Goal: Contribute content: Add original content to the website for others to see

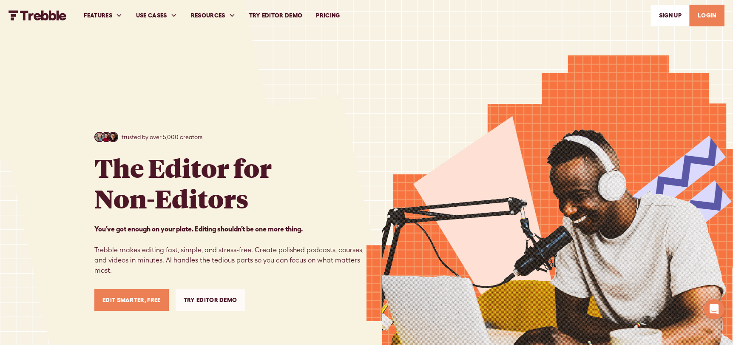
click at [712, 11] on link "LOGIN" at bounding box center [706, 16] width 35 height 22
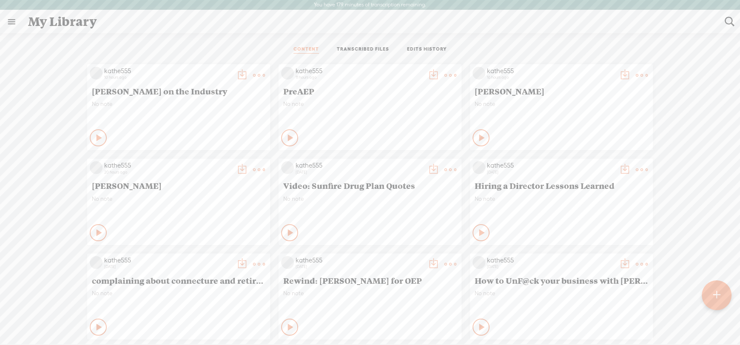
click at [720, 299] on t at bounding box center [715, 295] width 7 height 19
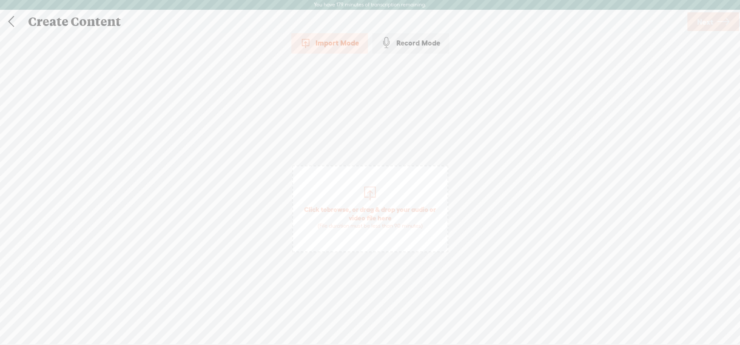
click at [378, 234] on span "Click to browse , or drag & drop your audio or video file here (File duration m…" at bounding box center [370, 208] width 156 height 87
click at [710, 21] on span "Next" at bounding box center [705, 22] width 16 height 22
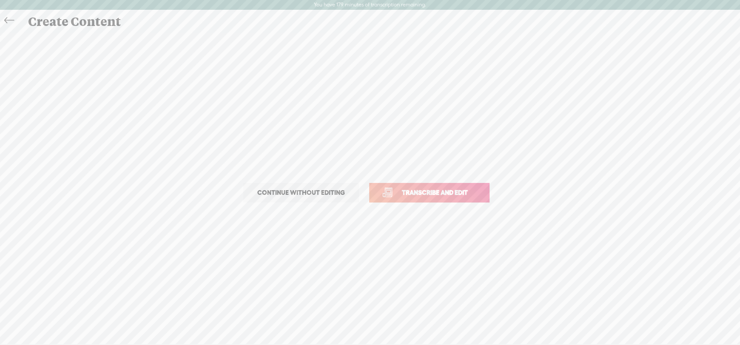
click at [444, 197] on link "Transcribe and edit" at bounding box center [429, 193] width 120 height 20
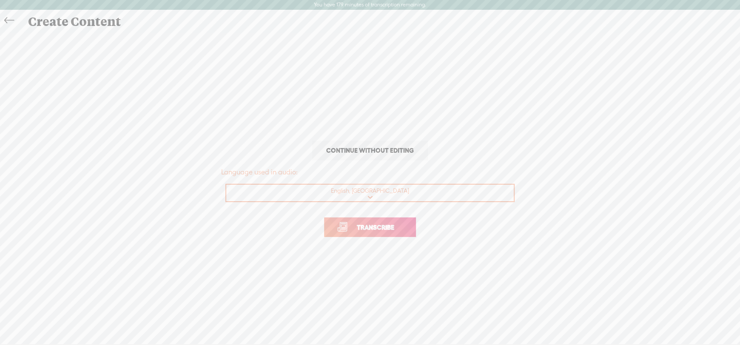
click at [398, 227] on span "Transcribe" at bounding box center [375, 227] width 55 height 10
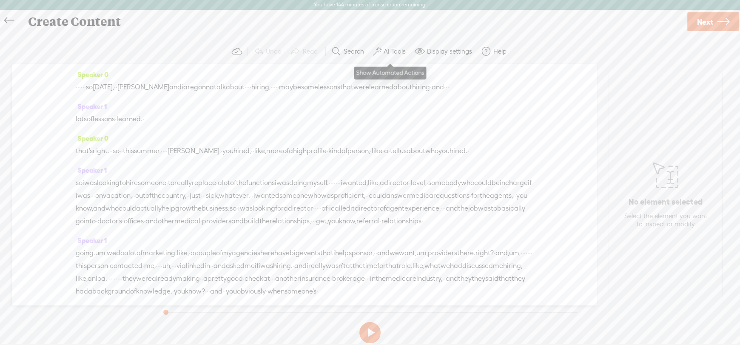
click at [385, 51] on label "AI Tools" at bounding box center [394, 51] width 22 height 9
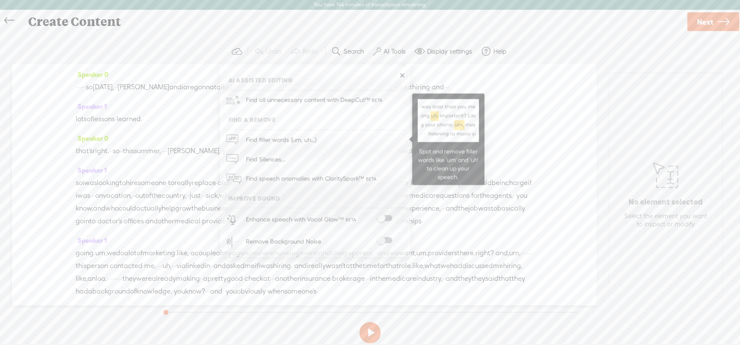
click at [264, 138] on span "Find filler words (um, uh...)" at bounding box center [281, 139] width 77 height 19
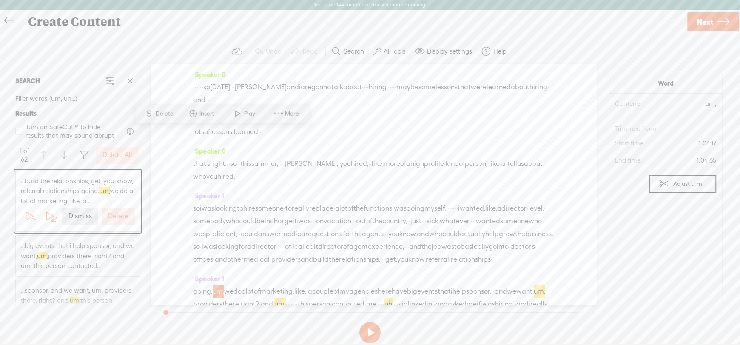
scroll to position [184, 0]
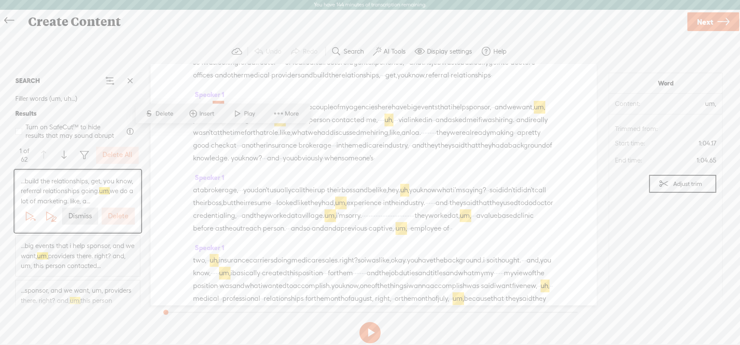
click at [111, 153] on label "Delete All" at bounding box center [117, 154] width 30 height 9
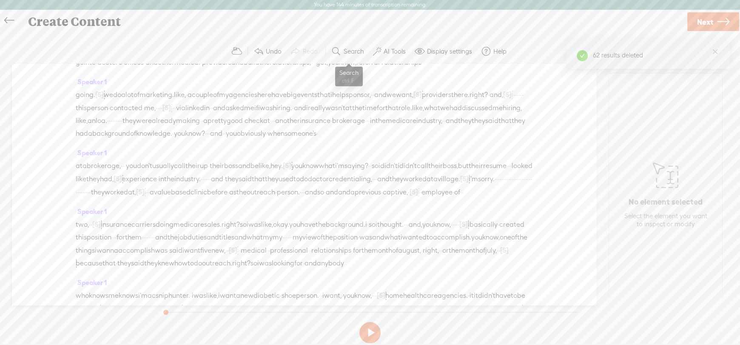
click at [351, 52] on label "Search" at bounding box center [353, 51] width 20 height 9
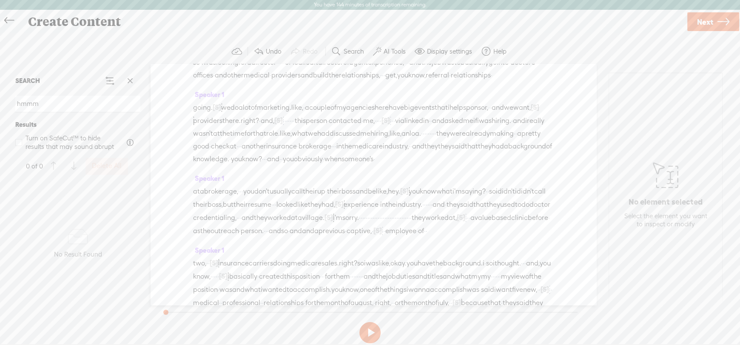
type input "hmmm"
click at [132, 79] on span at bounding box center [130, 80] width 13 height 13
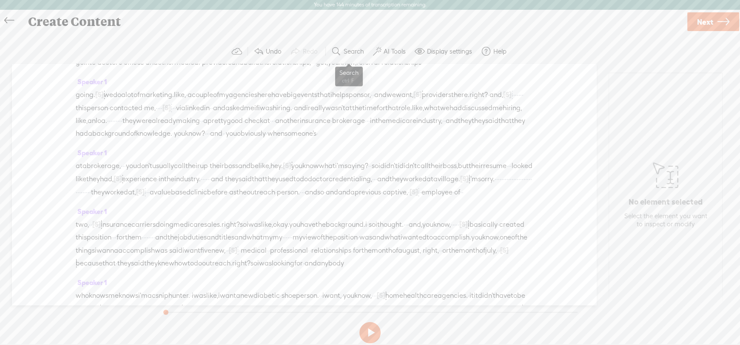
click at [352, 52] on label "Search" at bounding box center [353, 51] width 20 height 9
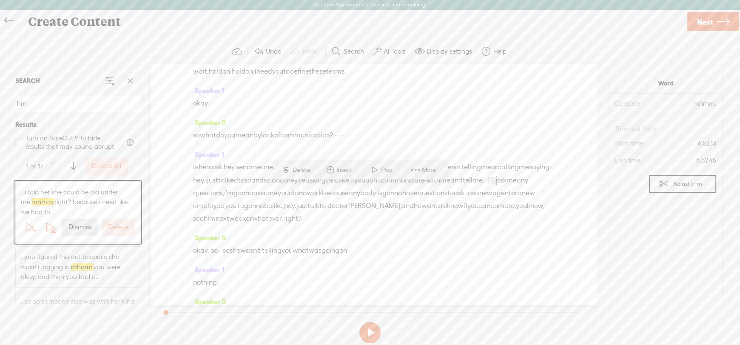
scroll to position [1506, 0]
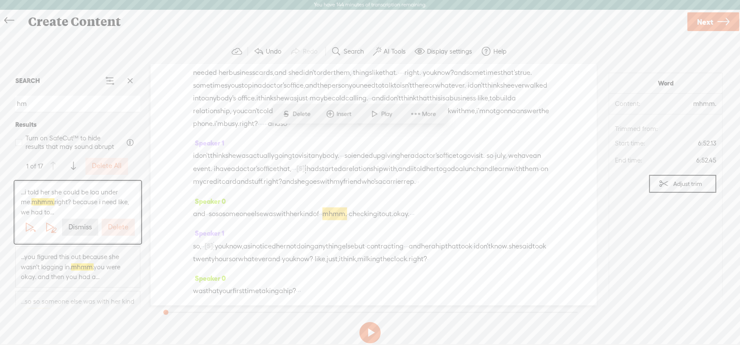
type input "hm"
click at [111, 165] on label "Delete All" at bounding box center [107, 166] width 30 height 9
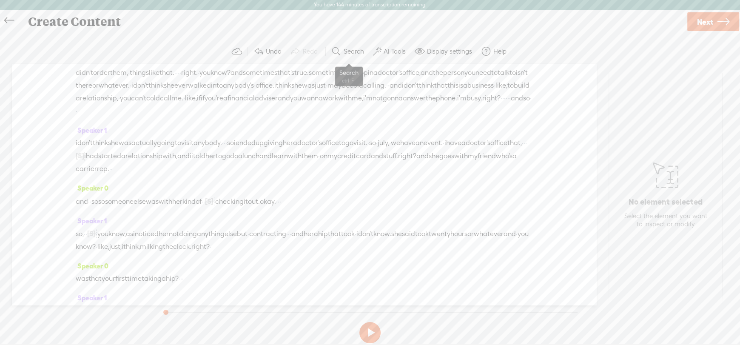
click at [360, 48] on label "Search" at bounding box center [353, 51] width 20 height 9
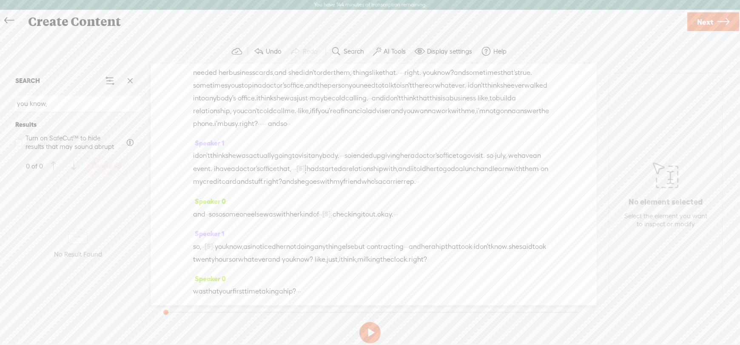
type input "you know,"
click at [136, 79] on span at bounding box center [130, 80] width 13 height 13
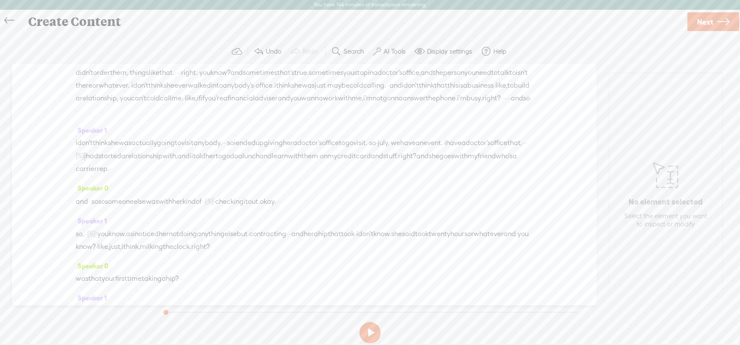
click at [353, 47] on label "Search" at bounding box center [353, 51] width 20 height 9
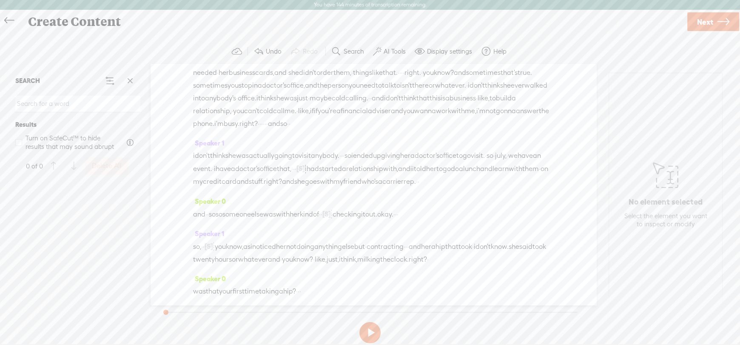
paste input "you know,"
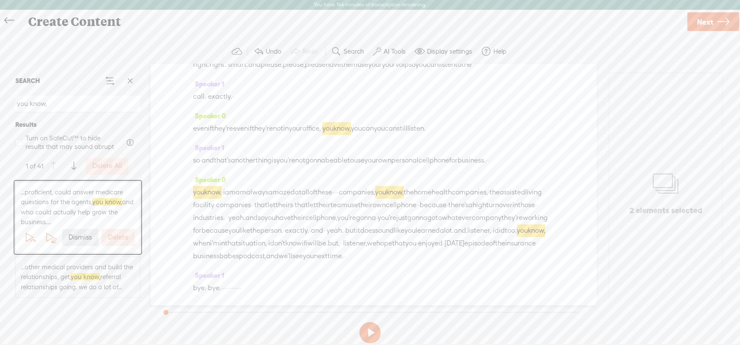
scroll to position [7904, 0]
type input "you know,"
drag, startPoint x: 448, startPoint y: 152, endPoint x: 208, endPoint y: 279, distance: 271.1
click at [208, 279] on div "Speaker 0 · · · · · · so [DATE], · · [PERSON_NAME] and i are gonna talk about ·…" at bounding box center [372, 184] width 445 height 241
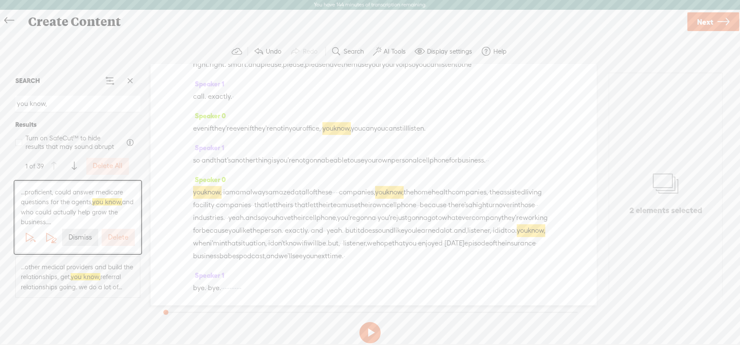
click at [105, 163] on label "Delete All" at bounding box center [108, 166] width 30 height 9
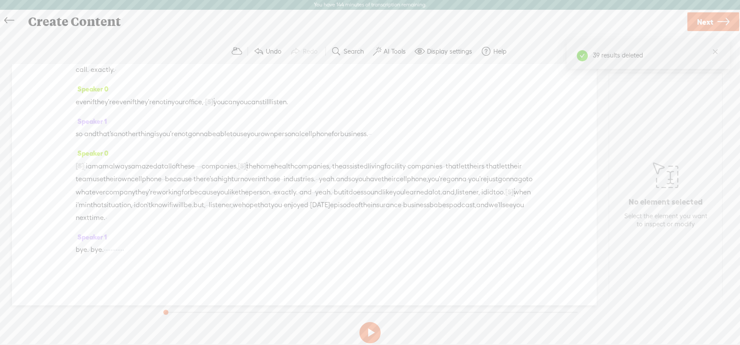
scroll to position [8143, 0]
click at [390, 51] on label "AI Tools" at bounding box center [394, 51] width 22 height 9
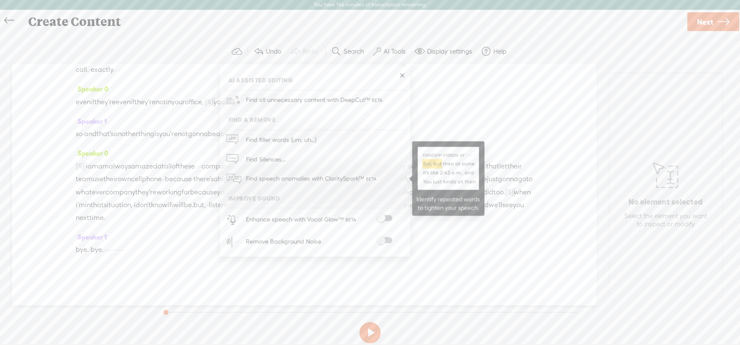
click at [286, 179] on span "Find speech anomalies with ClaritySpark™" at bounding box center [312, 179] width 138 height 20
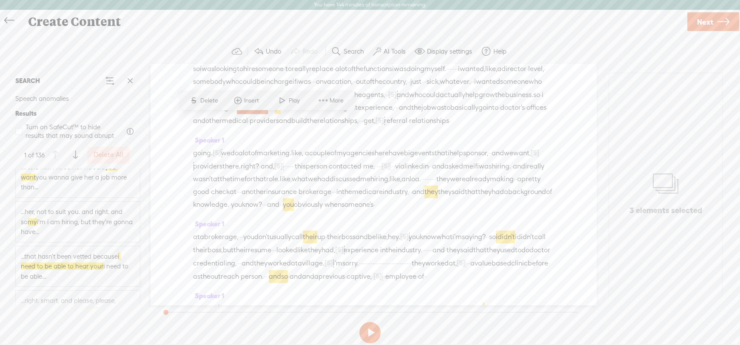
scroll to position [5781, 0]
click at [123, 258] on span "...that hasn't been vetted because i need to be able to hear your i need to be …" at bounding box center [78, 258] width 114 height 30
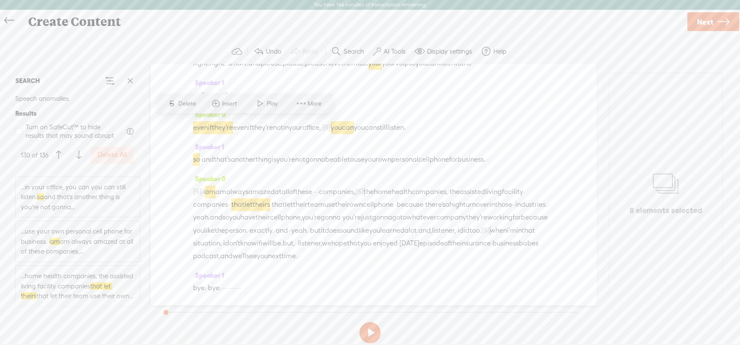
scroll to position [6048, 0]
click at [108, 152] on label "Delete All" at bounding box center [112, 154] width 30 height 9
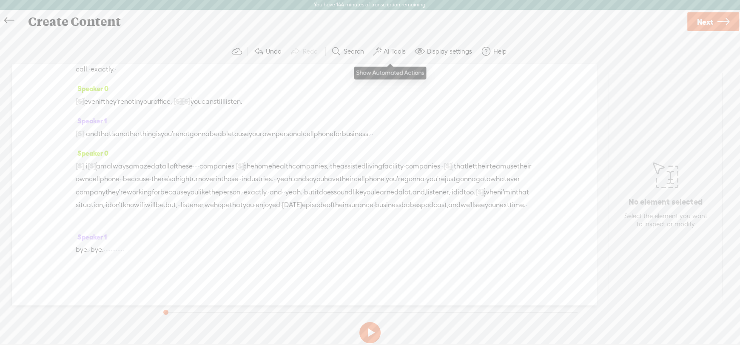
click at [389, 48] on label "AI Tools" at bounding box center [394, 51] width 22 height 9
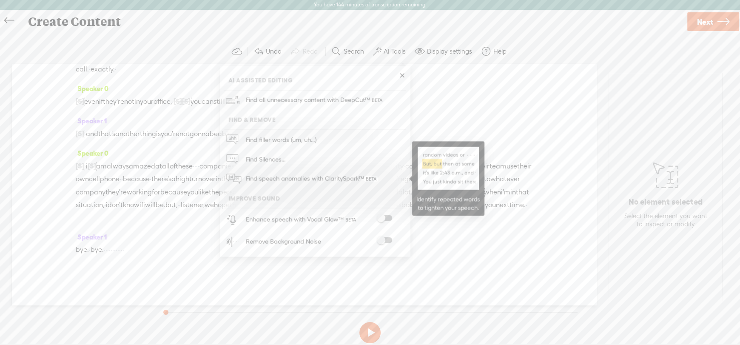
click at [309, 178] on span "Find speech anomalies with ClaritySpark™" at bounding box center [312, 179] width 138 height 20
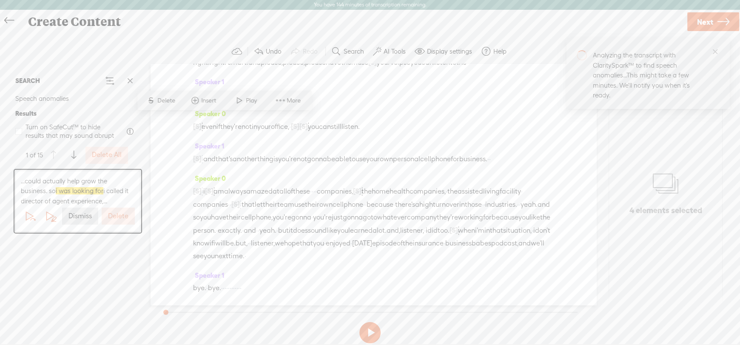
scroll to position [139, 0]
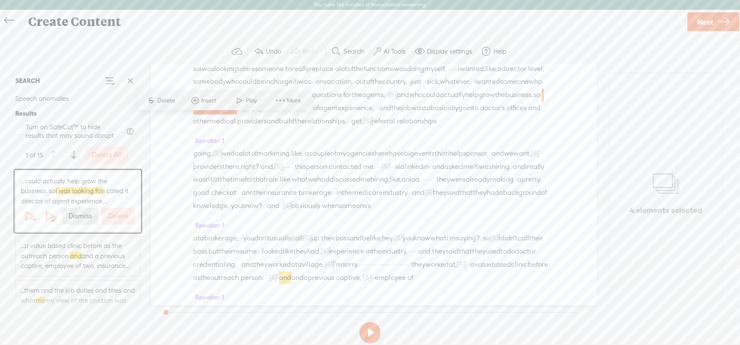
drag, startPoint x: 510, startPoint y: 107, endPoint x: 273, endPoint y: 124, distance: 238.2
click at [273, 124] on div "so i was looking to hire someone · to really replace · a lot of the functions i…" at bounding box center [373, 94] width 360 height 65
click at [79, 216] on label "Dismiss" at bounding box center [79, 216] width 23 height 9
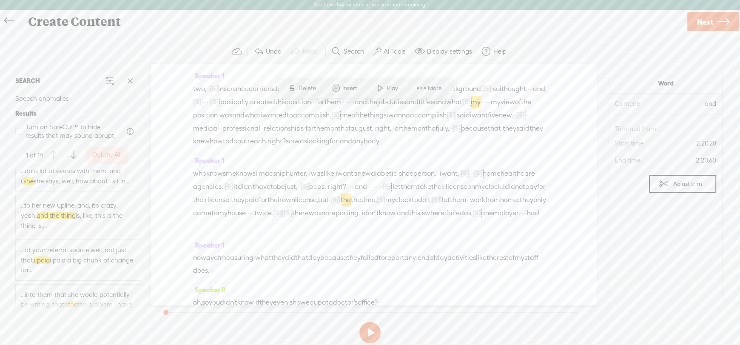
scroll to position [212, 0]
click at [77, 218] on span "...to her new upline. and, it's crazy. yeah. and the thing is, like, this is th…" at bounding box center [78, 211] width 114 height 30
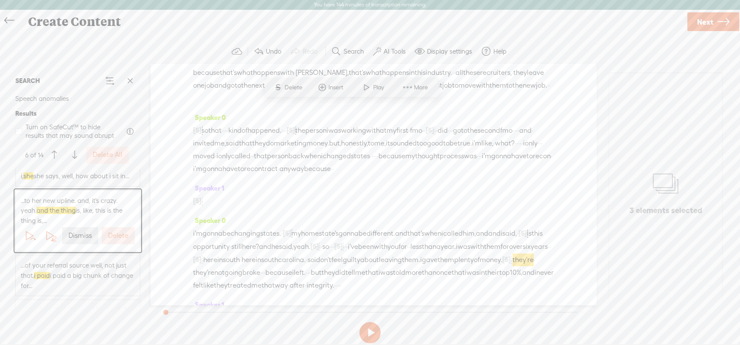
scroll to position [3179, 0]
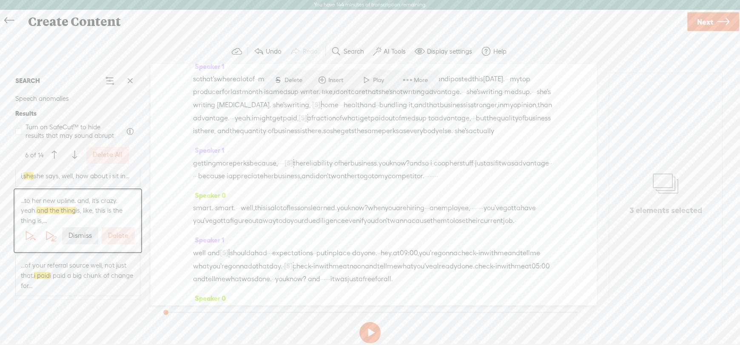
drag, startPoint x: 292, startPoint y: 100, endPoint x: 457, endPoint y: 102, distance: 165.4
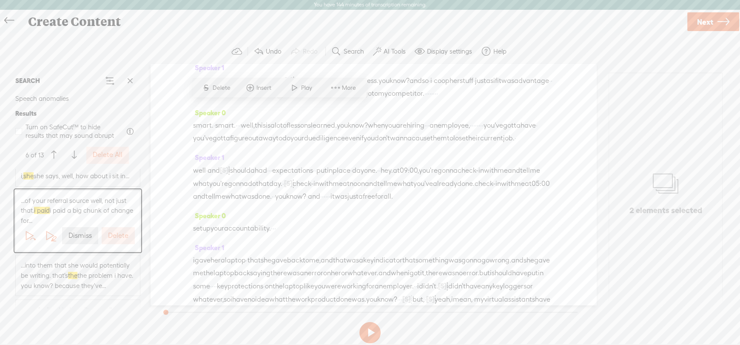
scroll to position [298, 0]
click at [35, 240] on span "...was feeling kinda guilty. no. all business you run under them stays under th…" at bounding box center [78, 234] width 114 height 30
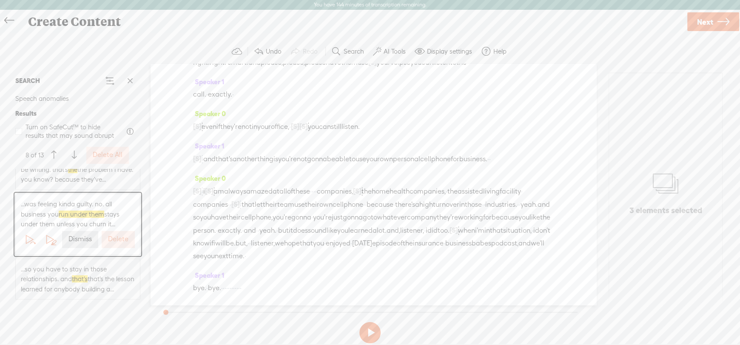
scroll to position [5897, 0]
click at [78, 244] on label "Dismiss" at bounding box center [79, 239] width 23 height 9
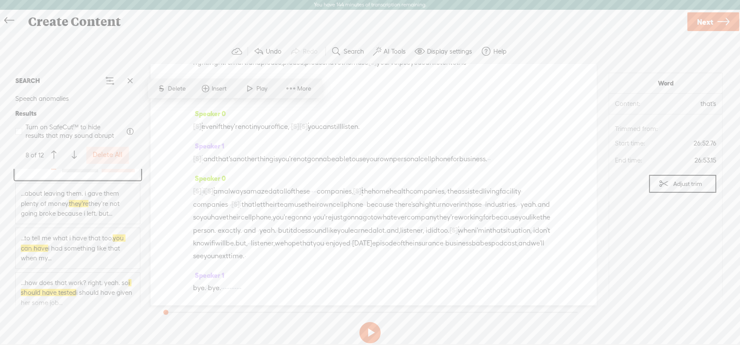
scroll to position [425, 0]
click at [80, 212] on span "...to tell me what i have that too. you can have i had something like that when…" at bounding box center [78, 206] width 114 height 30
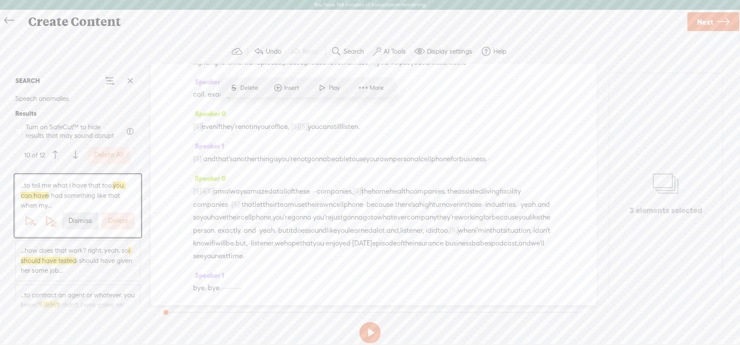
scroll to position [7647, 0]
drag, startPoint x: 287, startPoint y: 106, endPoint x: 328, endPoint y: 107, distance: 40.8
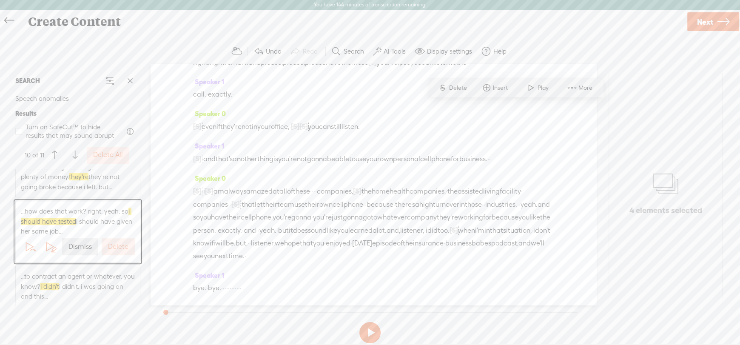
scroll to position [7847, 0]
click at [109, 152] on label "Delete All" at bounding box center [108, 154] width 30 height 9
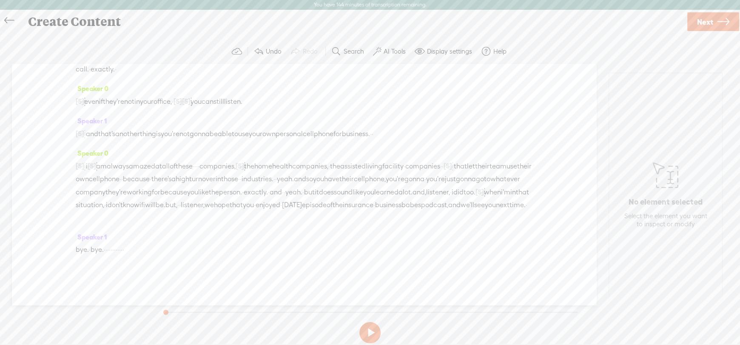
scroll to position [5984, 0]
click at [391, 50] on label "AI Tools" at bounding box center [394, 51] width 22 height 9
click at [45, 135] on div "Speaker 0 · · · · · · so [DATE], · · [PERSON_NAME] and i are gonna talk about ·…" at bounding box center [304, 184] width 584 height 241
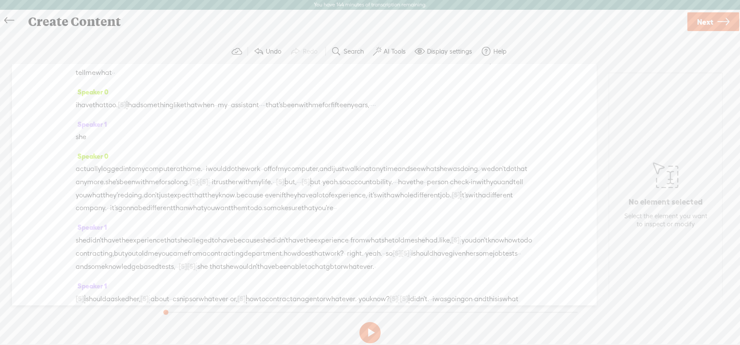
scroll to position [0, 0]
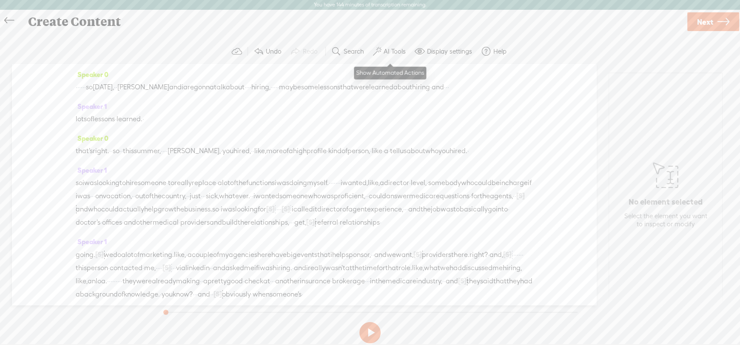
click at [389, 51] on label "AI Tools" at bounding box center [394, 51] width 22 height 9
click at [397, 51] on label "AI Tools" at bounding box center [394, 51] width 22 height 9
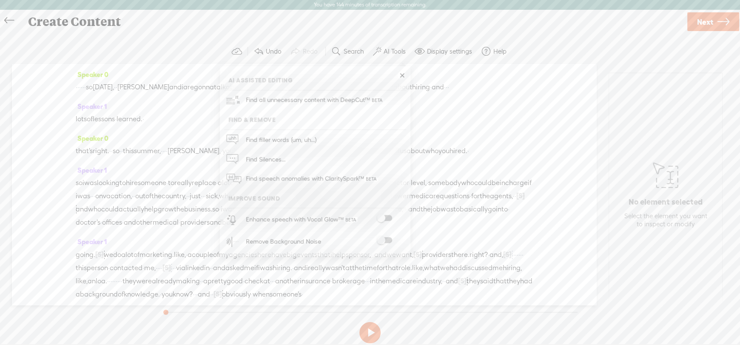
click at [44, 107] on div "Speaker 0 · · · · · · so [DATE], · · [PERSON_NAME] and i are gonna talk about ·…" at bounding box center [304, 184] width 584 height 241
click at [357, 52] on label "Search" at bounding box center [353, 51] width 20 height 9
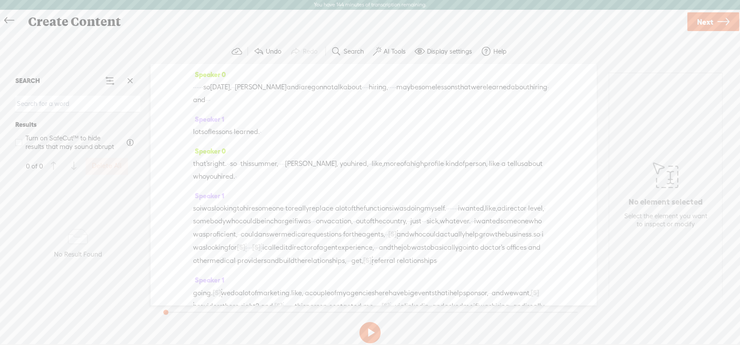
click at [63, 104] on input at bounding box center [77, 104] width 125 height 17
paste input "you know,"
type input "you know,"
click at [132, 80] on span at bounding box center [130, 80] width 13 height 13
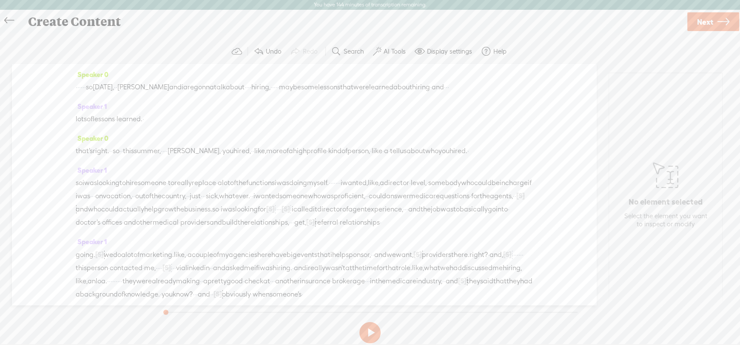
click at [352, 56] on button "Search" at bounding box center [349, 51] width 42 height 17
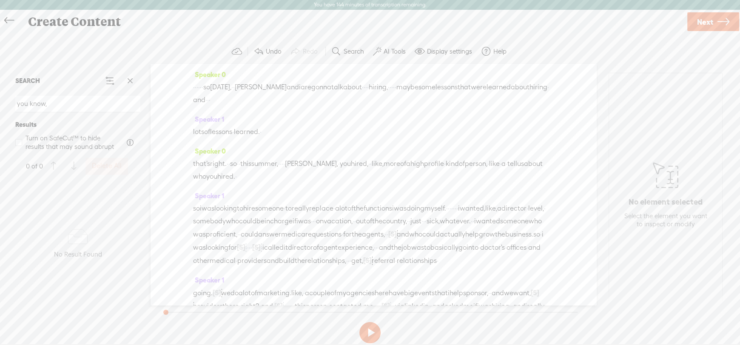
type input "you know,"
click at [127, 77] on span at bounding box center [130, 80] width 13 height 13
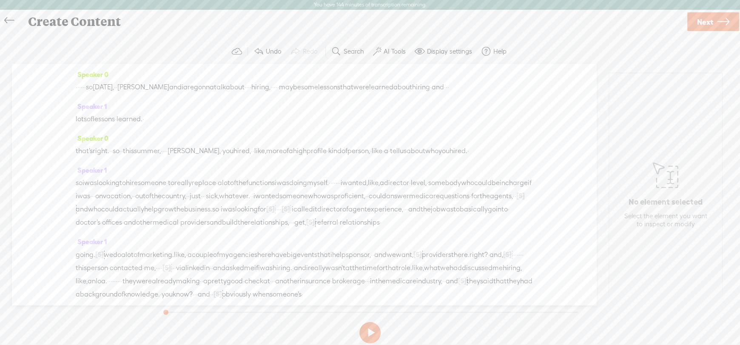
click at [350, 51] on label "Search" at bounding box center [353, 51] width 20 height 9
click at [352, 53] on label "Search" at bounding box center [353, 51] width 20 height 9
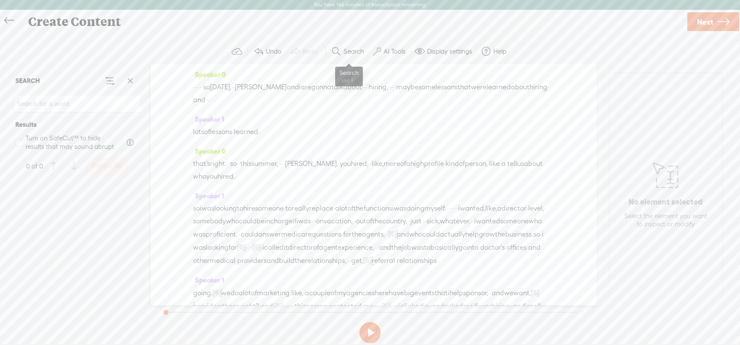
click at [346, 54] on label "Search" at bounding box center [353, 51] width 20 height 9
click at [90, 104] on input at bounding box center [77, 104] width 125 height 17
paste input "kind of"
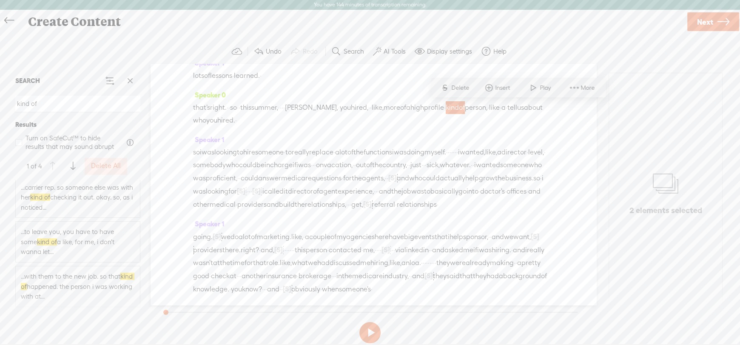
scroll to position [69, 0]
type input "kind of"
click at [108, 242] on span "...to leave you, you have to have some kind of a like, for me, i don't wanna le…" at bounding box center [78, 242] width 114 height 30
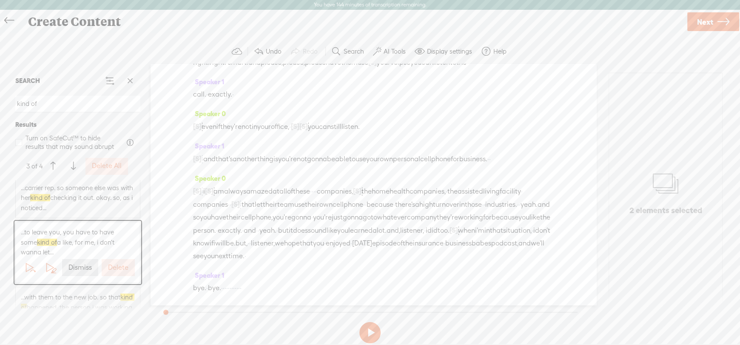
scroll to position [3944, 0]
click at [86, 272] on button "Dismiss" at bounding box center [80, 267] width 36 height 17
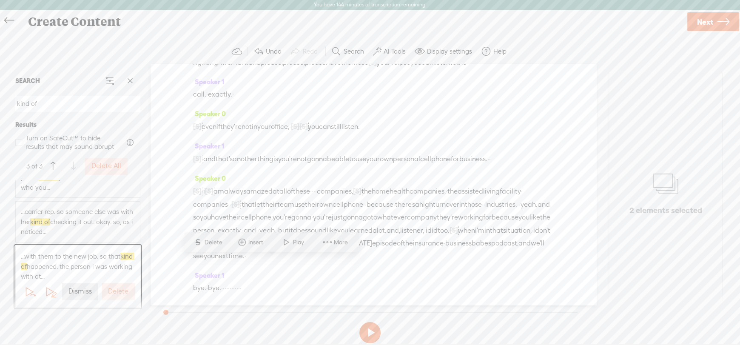
scroll to position [6621, 0]
click at [106, 165] on label "Delete All" at bounding box center [106, 166] width 30 height 9
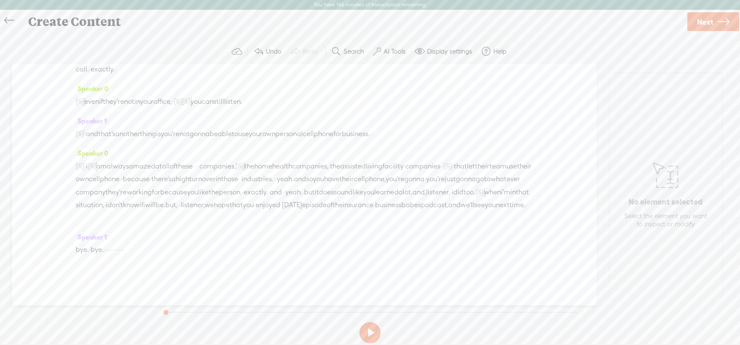
click at [363, 51] on button "Search" at bounding box center [349, 51] width 42 height 17
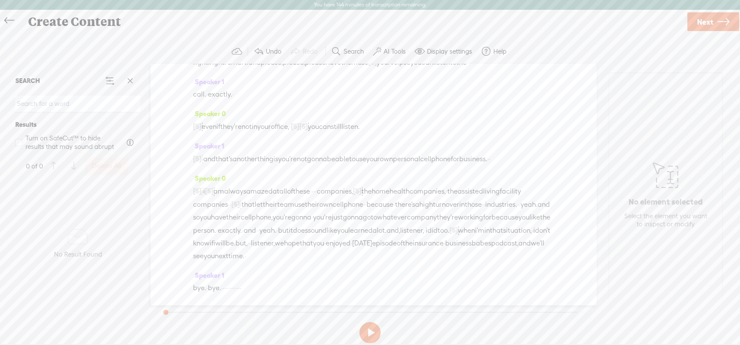
click at [69, 103] on input at bounding box center [77, 104] width 125 height 17
paste input "okay"
type input "okay"
click at [132, 82] on span at bounding box center [130, 80] width 13 height 13
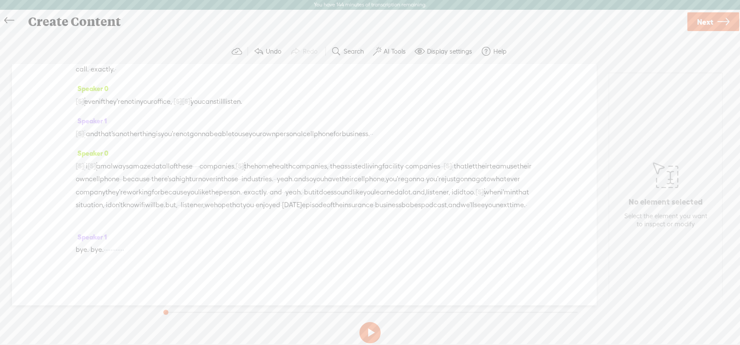
click at [355, 50] on label "Search" at bounding box center [353, 51] width 20 height 9
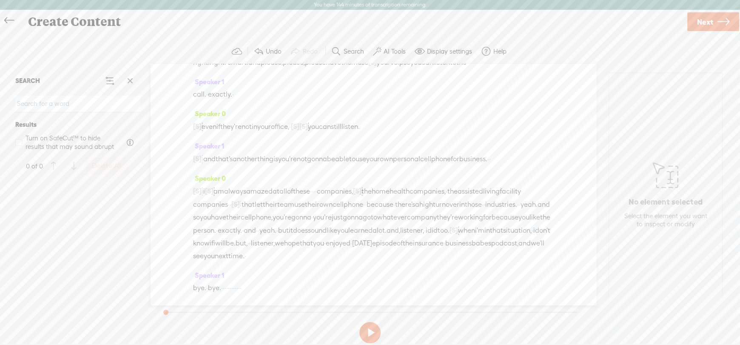
click at [63, 102] on input at bounding box center [77, 104] width 125 height 17
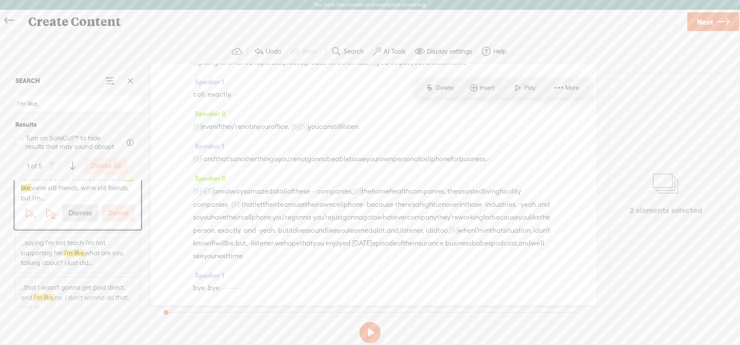
scroll to position [0, 0]
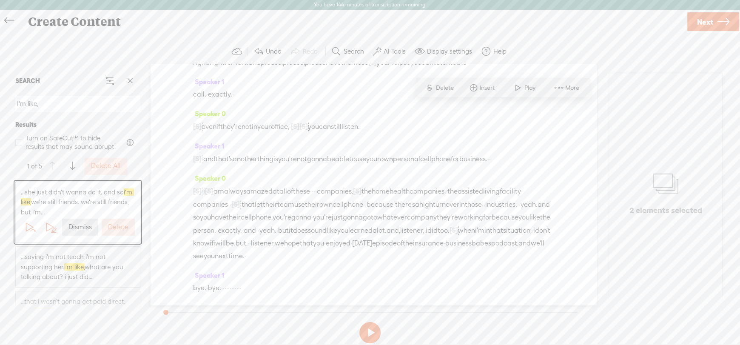
type input "I'm like,"
click at [41, 259] on span "...saying i'm not teach i'm not supporting her. i'm like, what are you talking …" at bounding box center [78, 267] width 114 height 30
click at [82, 271] on label "Dismiss" at bounding box center [79, 271] width 23 height 9
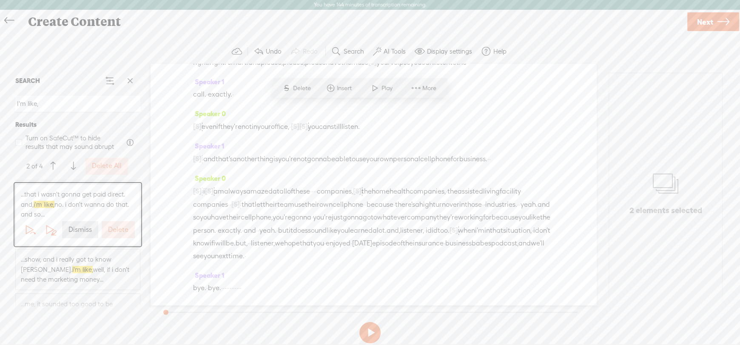
scroll to position [69, 0]
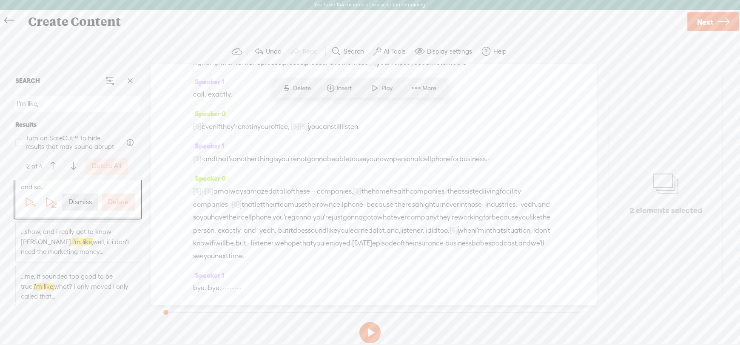
click at [35, 238] on span "...show, and i really got to know [PERSON_NAME]. i'm like, well, if i don't nee…" at bounding box center [78, 242] width 114 height 30
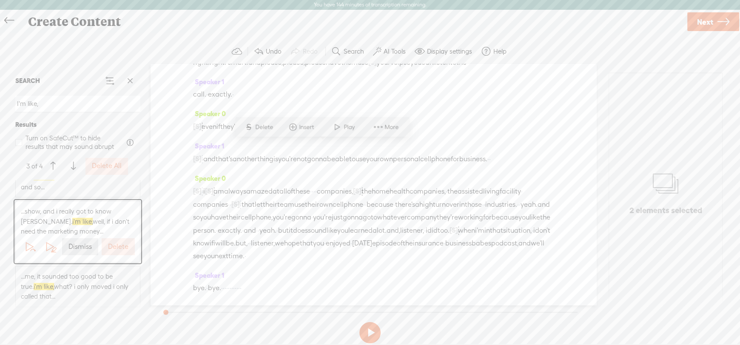
scroll to position [5541, 0]
click at [82, 248] on label "Dismiss" at bounding box center [79, 246] width 23 height 9
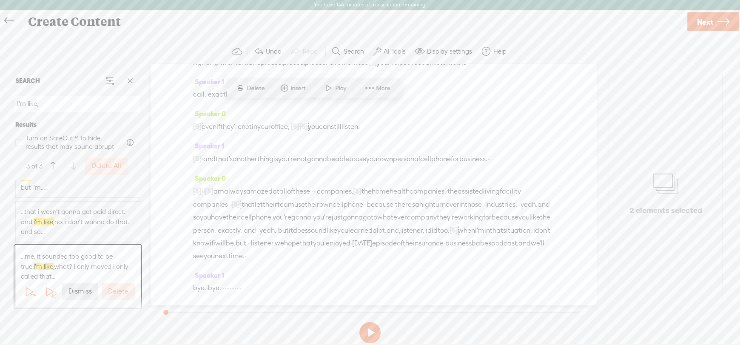
scroll to position [6904, 0]
click at [125, 80] on span at bounding box center [130, 80] width 13 height 13
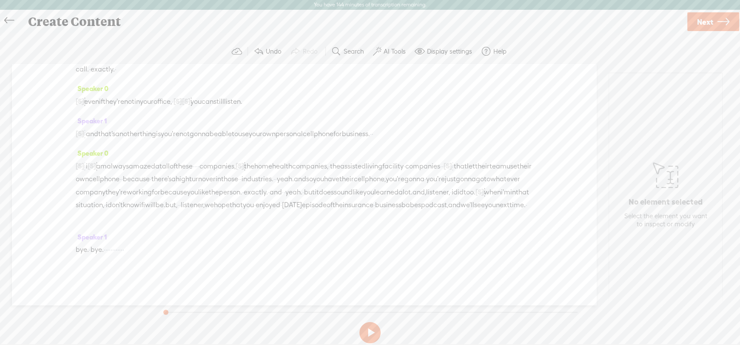
click at [355, 51] on label "Search" at bounding box center [353, 51] width 20 height 9
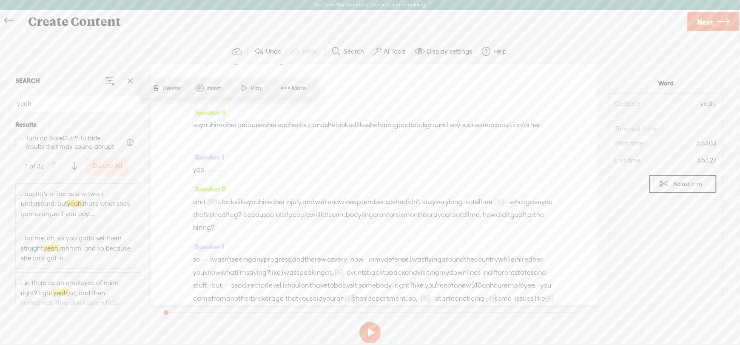
scroll to position [935, 0]
type input "yeah"
click at [79, 243] on span "...for me. ah, so you gotta set them straight. yeah. mhmm. and so because she o…" at bounding box center [78, 236] width 114 height 30
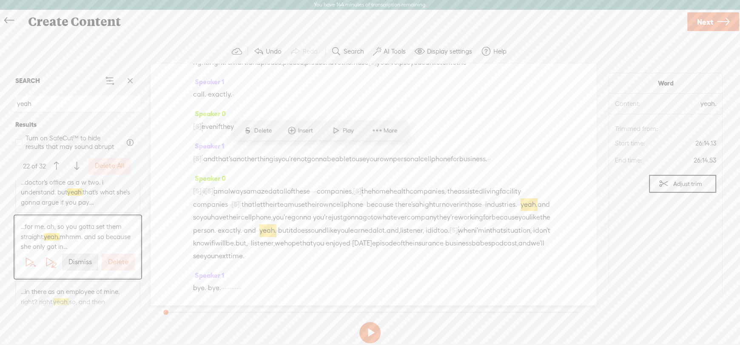
scroll to position [6475, 0]
click at [219, 186] on div "Speaker 0 · · · · · · so [DATE], · · [PERSON_NAME] and i are gonna talk about ·…" at bounding box center [372, 184] width 445 height 241
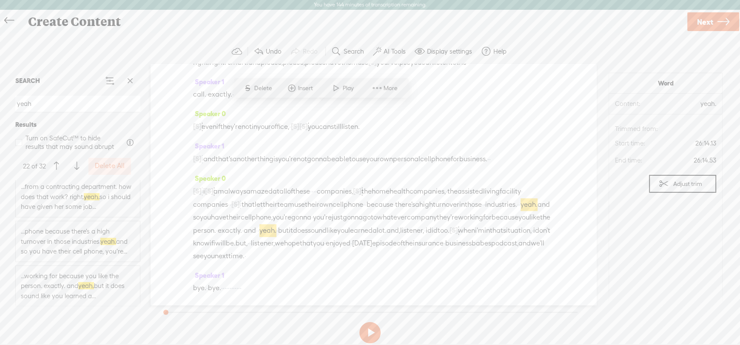
scroll to position [1368, 0]
click at [105, 166] on label "Delete All" at bounding box center [110, 166] width 30 height 9
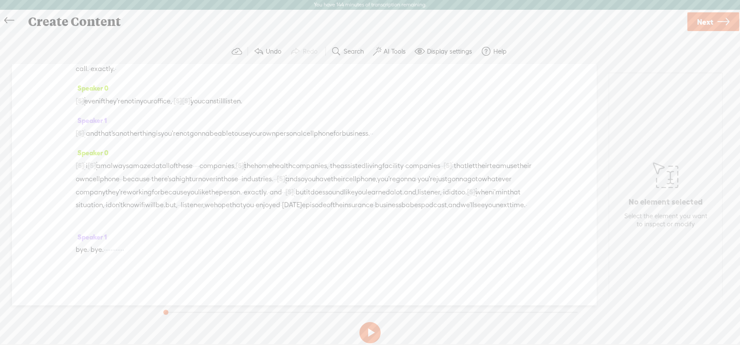
click at [353, 54] on label "Search" at bounding box center [353, 51] width 20 height 9
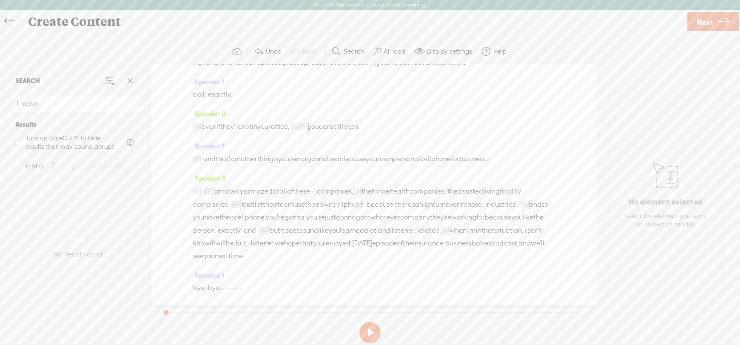
drag, startPoint x: 47, startPoint y: 105, endPoint x: 1, endPoint y: 111, distance: 46.7
click at [1, 111] on div "Continue without editing Transcribe and edit Language used in audio: English, U…" at bounding box center [370, 193] width 740 height 322
paste input "right?"
type input "right?"
click at [131, 82] on span at bounding box center [130, 80] width 13 height 13
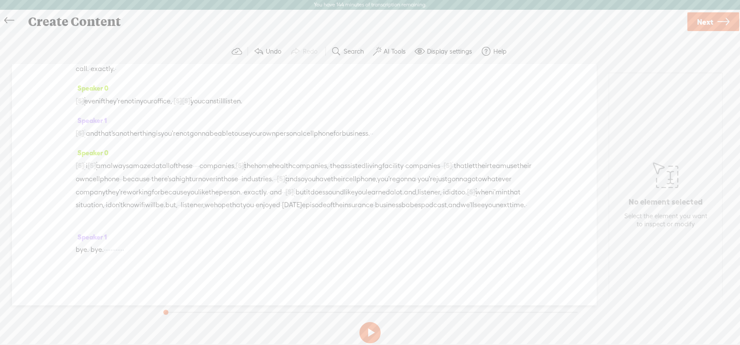
click at [354, 53] on label "Search" at bounding box center [353, 51] width 20 height 9
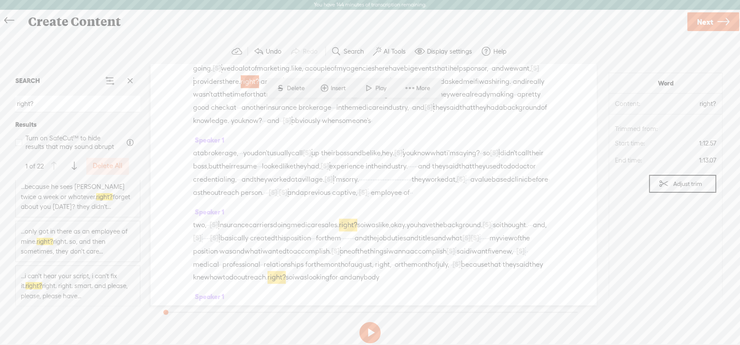
scroll to position [895, 0]
type input "right?"
click at [102, 164] on label "Delete All" at bounding box center [108, 166] width 30 height 9
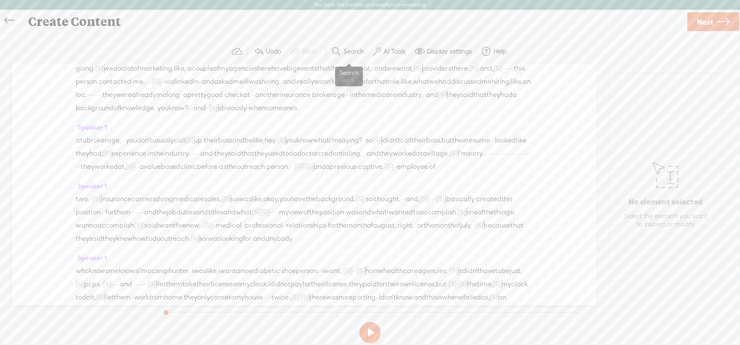
click at [353, 50] on label "Search" at bounding box center [353, 51] width 20 height 9
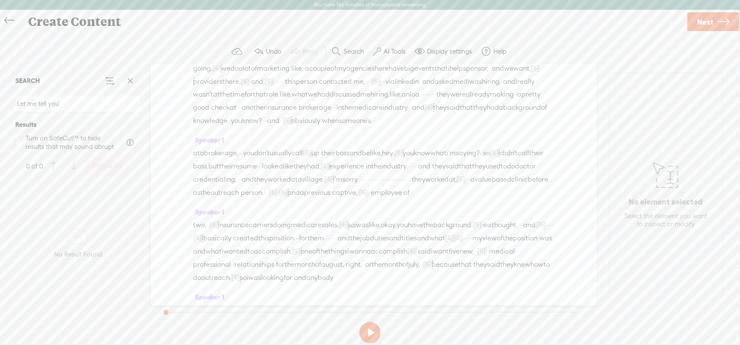
type input "Let me tell you"
click at [131, 79] on span at bounding box center [130, 80] width 13 height 13
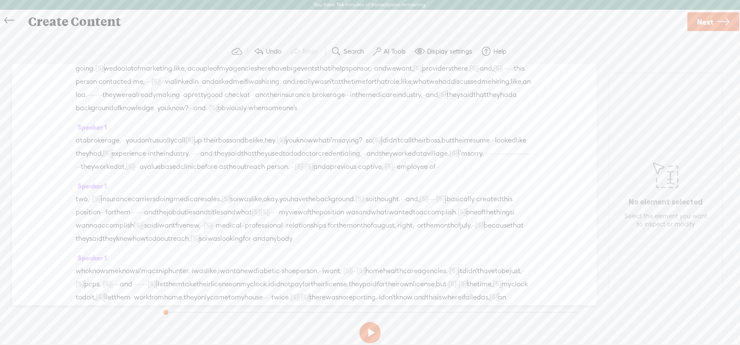
click at [351, 47] on label "Search" at bounding box center [353, 51] width 20 height 9
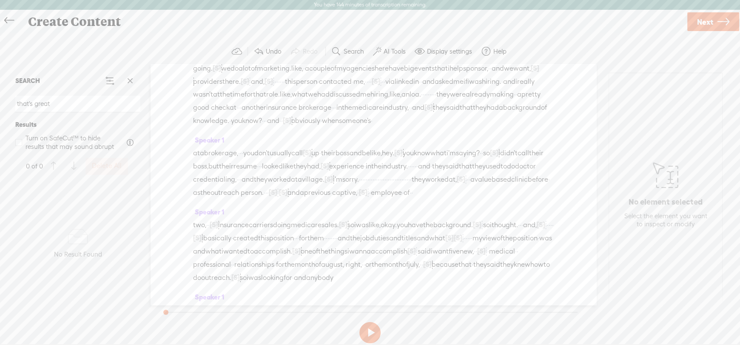
drag, startPoint x: 60, startPoint y: 99, endPoint x: 3, endPoint y: 109, distance: 57.7
click at [0, 109] on div "Continue without editing Transcribe and edit Language used in audio: English, U…" at bounding box center [370, 193] width 740 height 322
paste input "you know what I'm saying?"
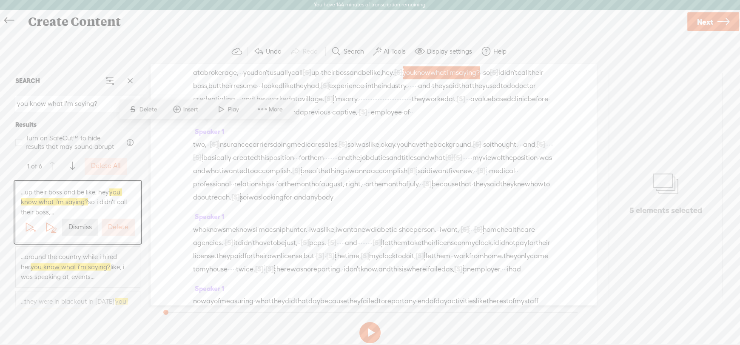
scroll to position [309, 0]
type input "you know what I'm saying?"
drag, startPoint x: 438, startPoint y: 107, endPoint x: 221, endPoint y: 117, distance: 216.6
click at [221, 115] on div "at a brokerage, · · · you don't usually call [S] their up · their boss and be l…" at bounding box center [373, 88] width 360 height 53
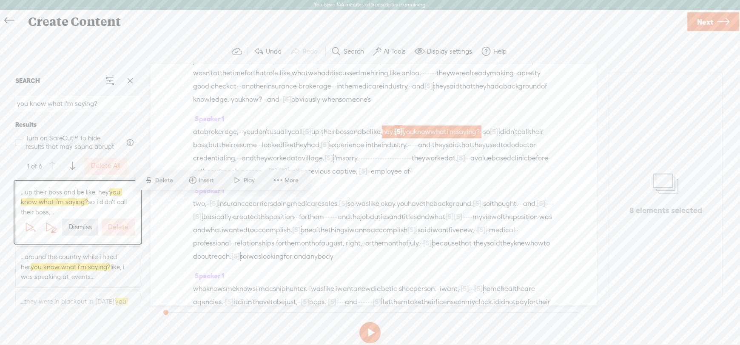
scroll to position [224, 0]
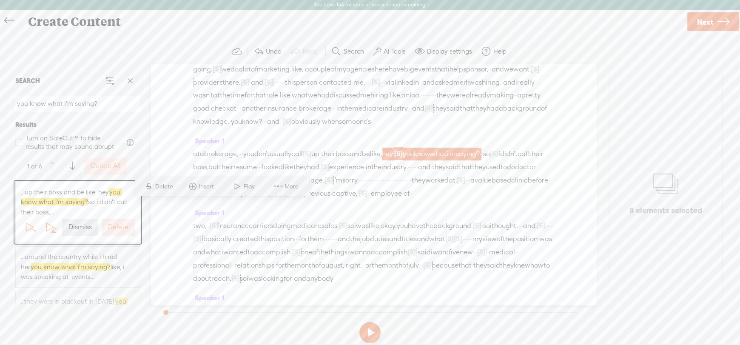
click at [321, 115] on span "brokerage" at bounding box center [314, 108] width 33 height 13
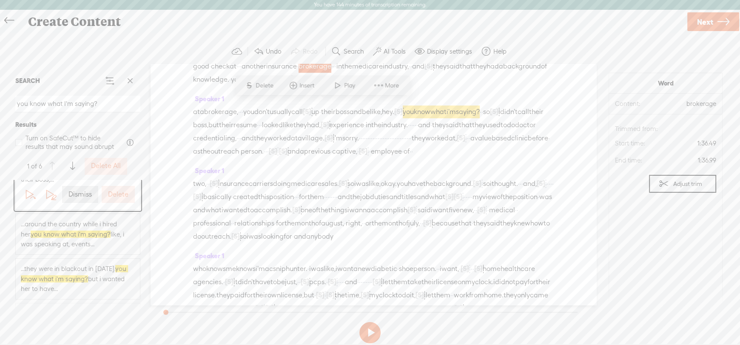
scroll to position [0, 0]
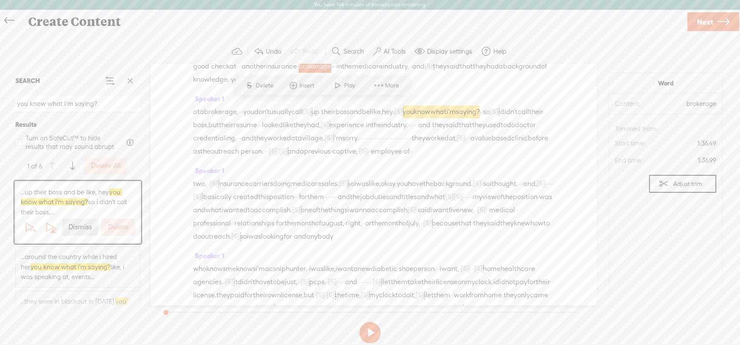
click at [77, 226] on label "Dismiss" at bounding box center [79, 227] width 23 height 9
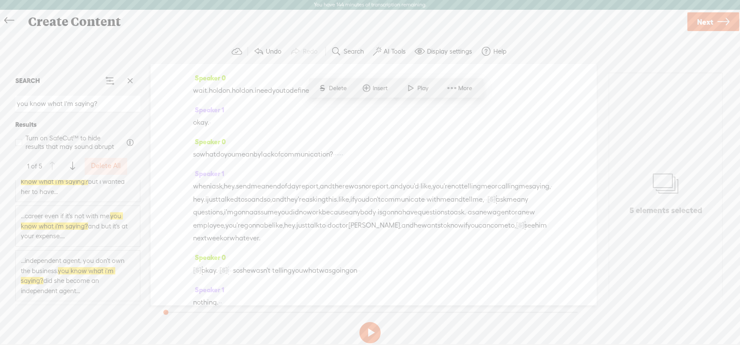
scroll to position [123, 0]
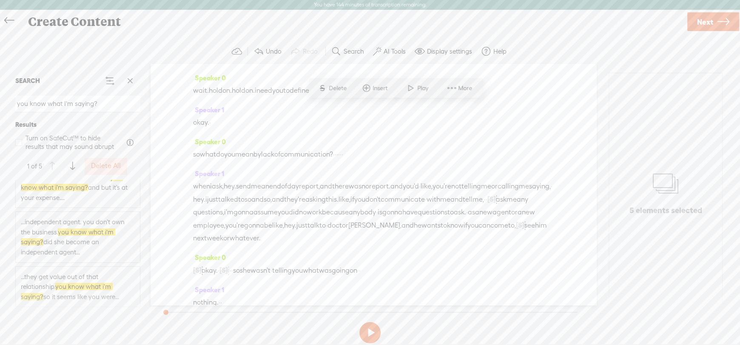
click at [44, 281] on span "...they get value out of that relationship. you know what i'm saying? so it see…" at bounding box center [78, 287] width 114 height 30
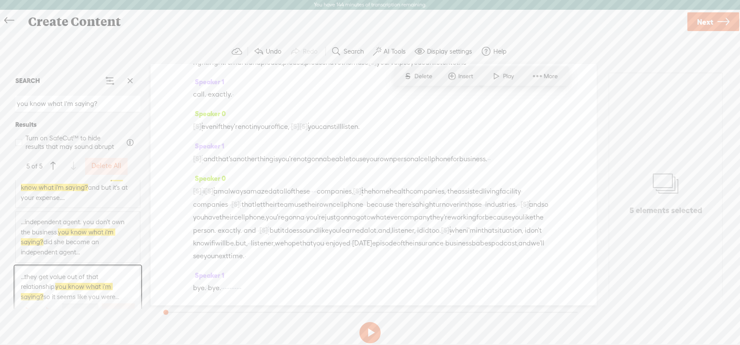
scroll to position [144, 0]
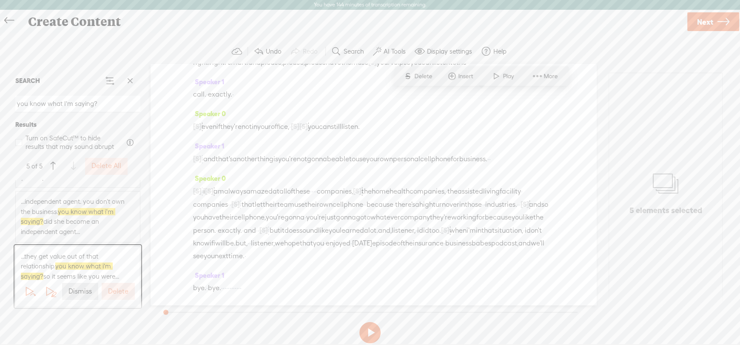
click at [70, 290] on label "Dismiss" at bounding box center [79, 291] width 23 height 9
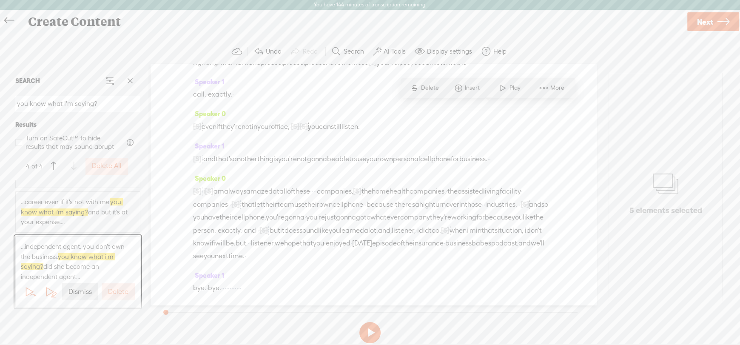
scroll to position [6038, 0]
click at [107, 167] on label "Delete All" at bounding box center [107, 166] width 30 height 9
